Goal: Task Accomplishment & Management: Manage account settings

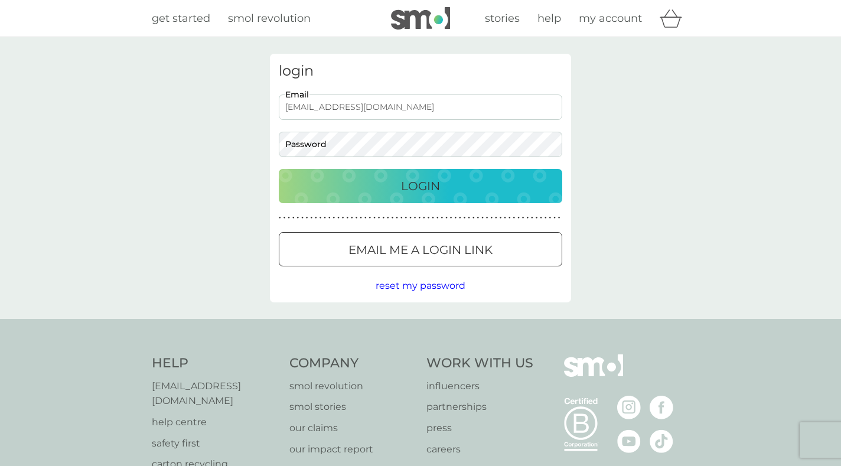
type input "naturopathic@aol.com"
click at [489, 186] on div "Login" at bounding box center [420, 186] width 260 height 19
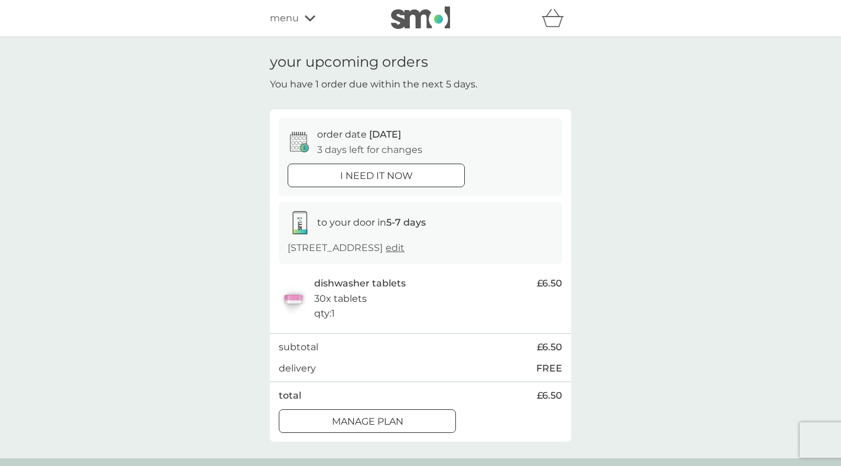
click at [426, 423] on div "Manage plan" at bounding box center [367, 421] width 176 height 15
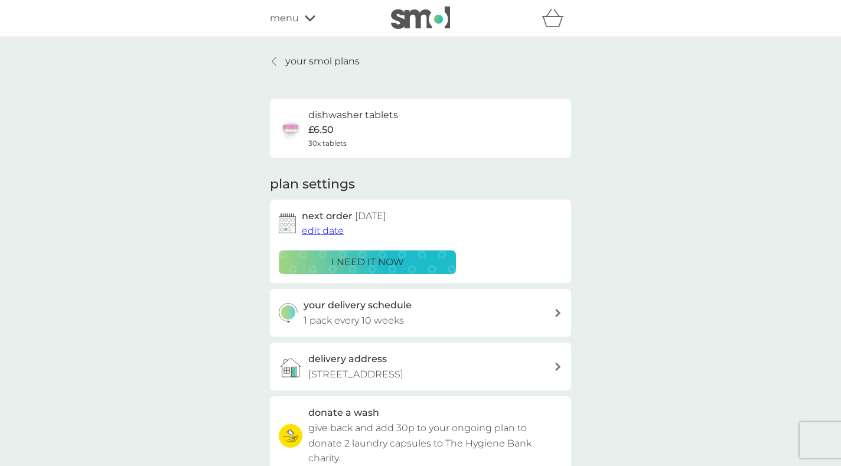
click at [337, 231] on span "edit date" at bounding box center [323, 230] width 42 height 11
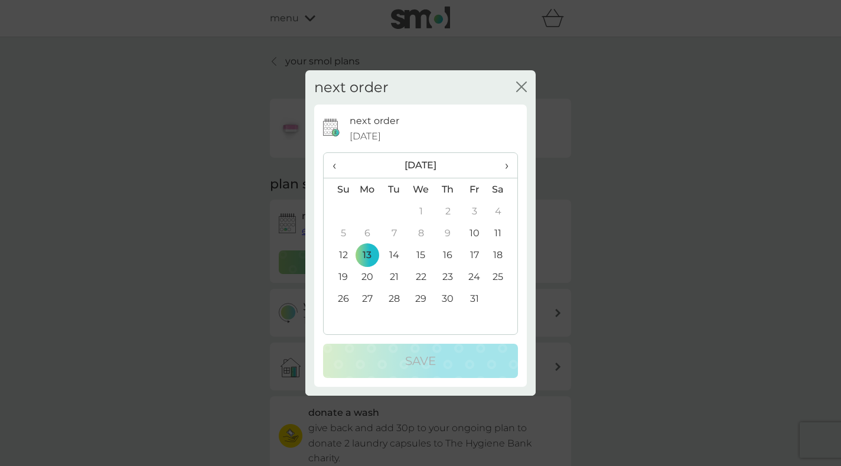
click at [510, 164] on th "›" at bounding box center [503, 165] width 30 height 25
click at [331, 165] on th "‹" at bounding box center [339, 165] width 30 height 25
click at [507, 163] on span "›" at bounding box center [503, 165] width 12 height 25
click at [342, 277] on td "16" at bounding box center [339, 277] width 30 height 22
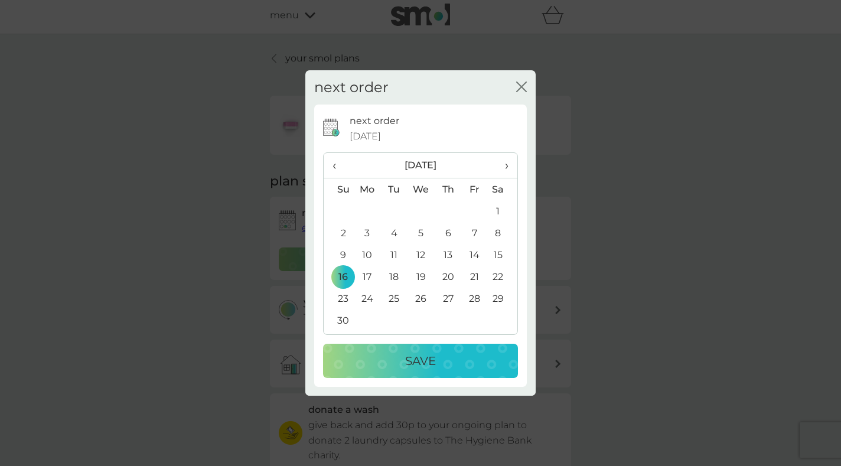
click at [428, 365] on p "Save" at bounding box center [420, 360] width 31 height 19
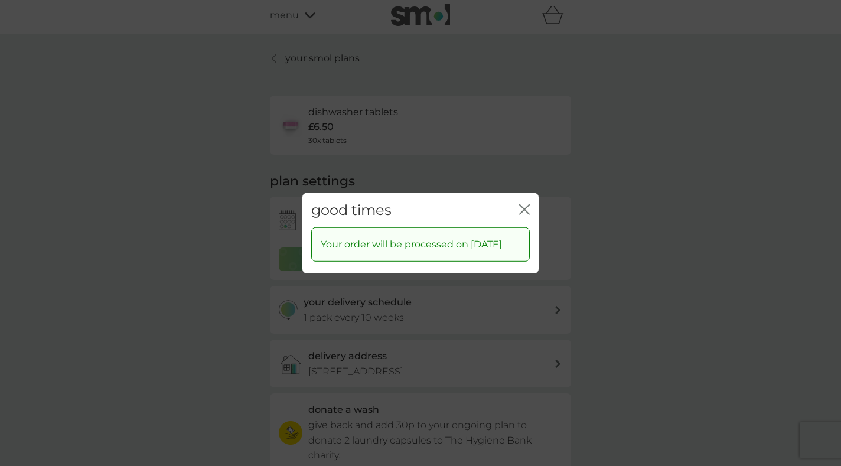
click at [528, 204] on icon "close" at bounding box center [524, 209] width 11 height 11
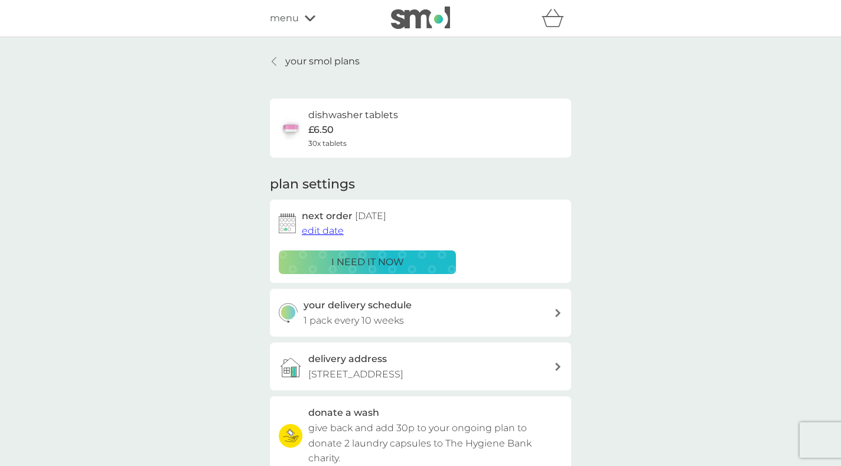
scroll to position [0, 0]
click at [306, 18] on icon at bounding box center [310, 18] width 11 height 6
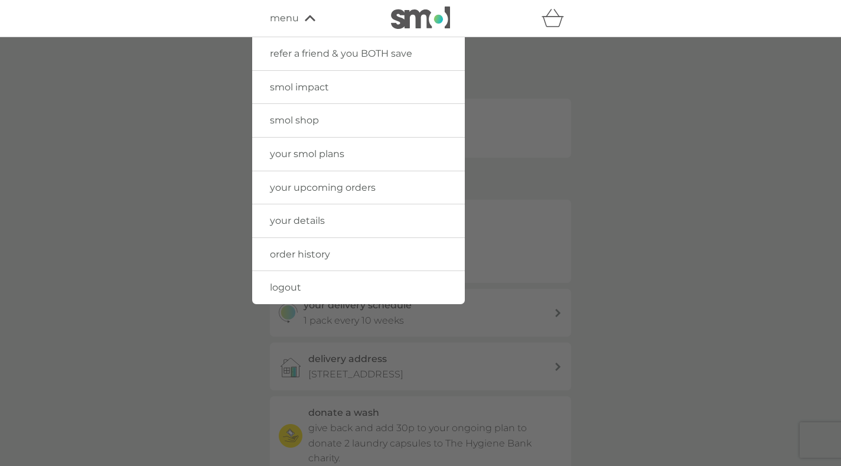
click at [290, 285] on span "logout" at bounding box center [285, 287] width 31 height 11
